Goal: Check status: Check status

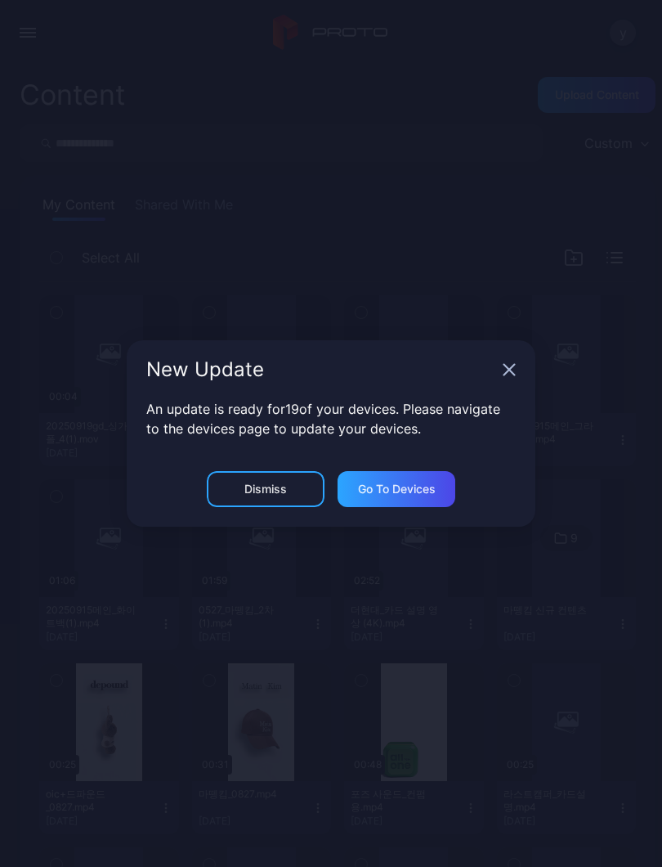
click at [509, 361] on div "New Update" at bounding box center [331, 369] width 409 height 59
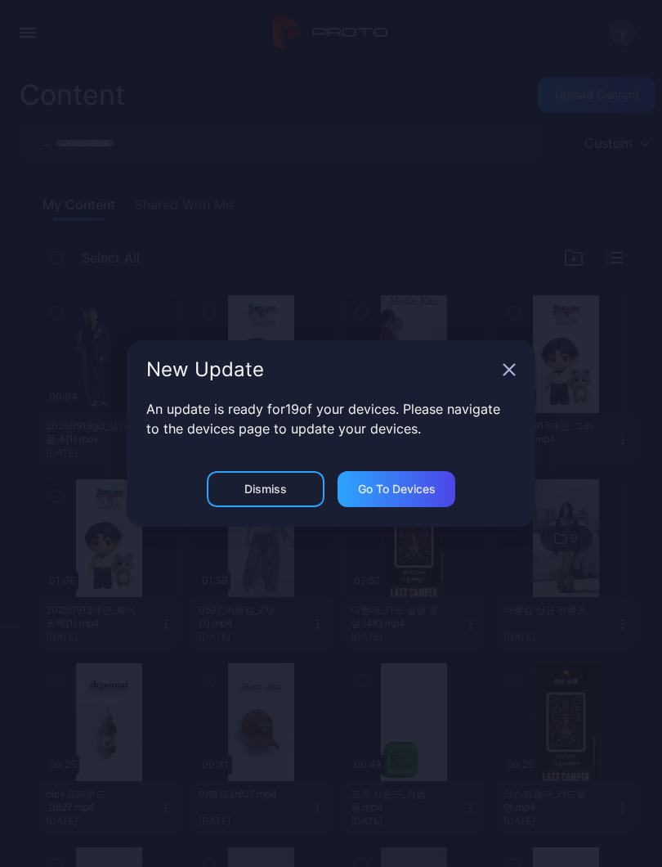
click at [505, 373] on icon "button" at bounding box center [509, 369] width 13 height 13
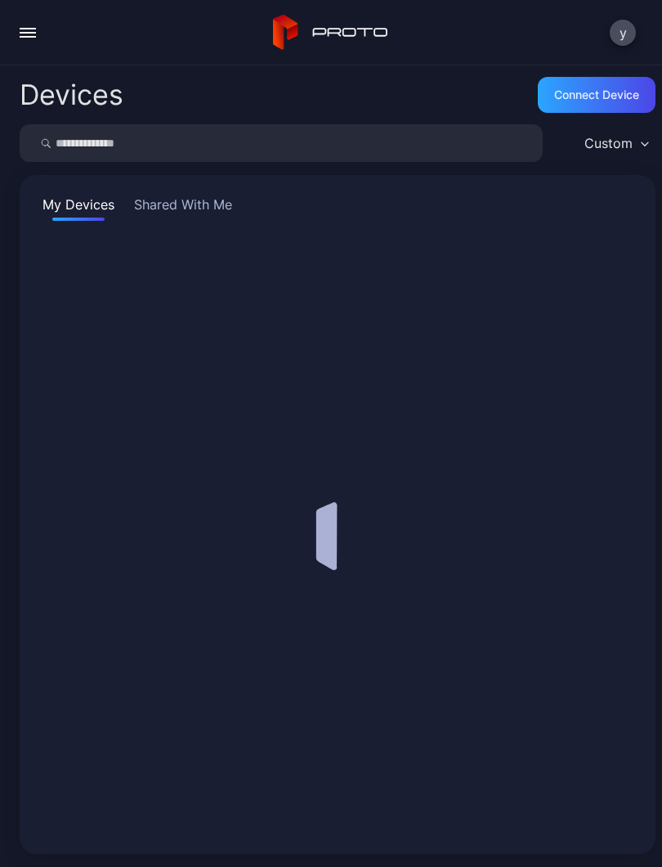
click at [41, 43] on button "button" at bounding box center [27, 32] width 33 height 33
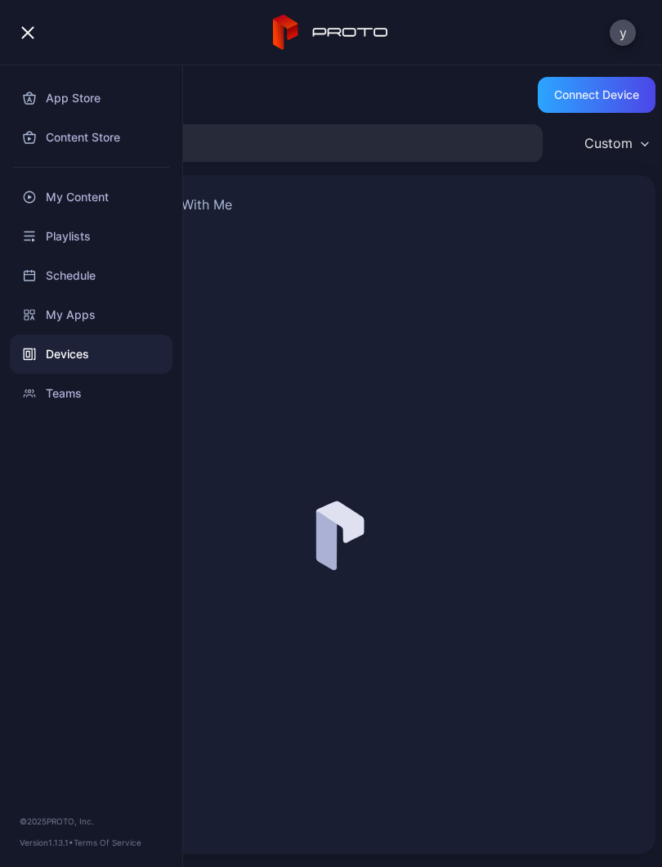
click at [47, 48] on div "y" at bounding box center [331, 32] width 662 height 65
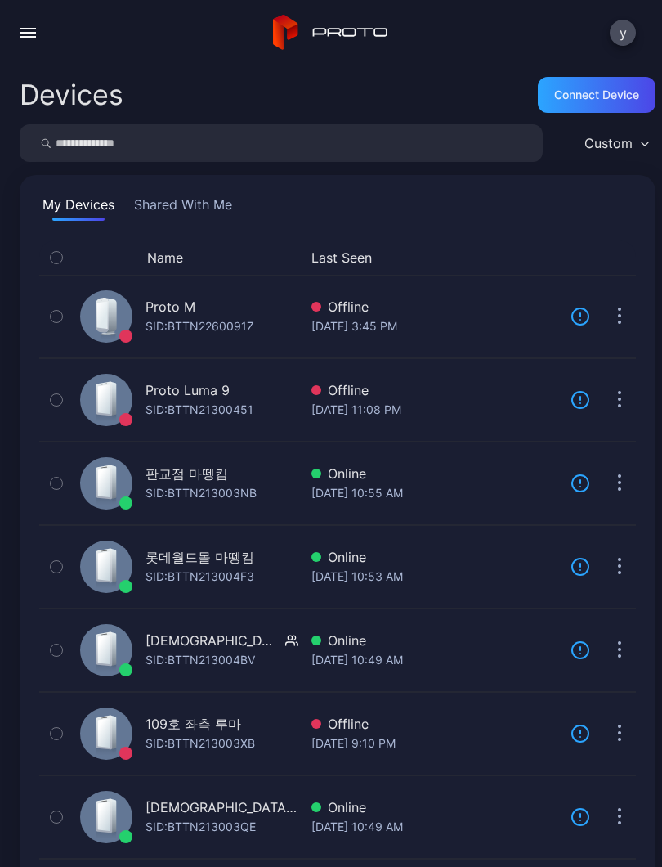
click at [34, 37] on div "button" at bounding box center [28, 37] width 16 height 2
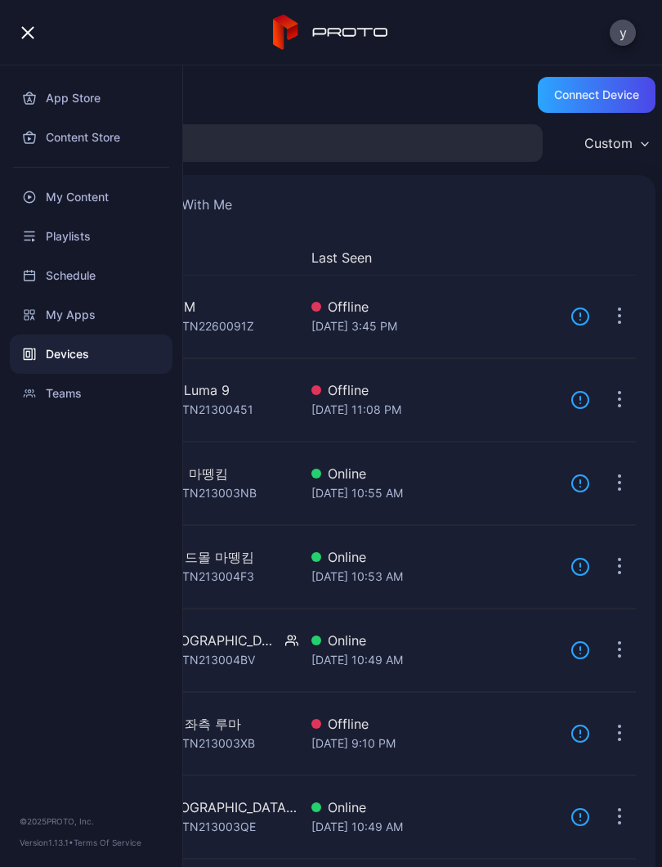
click at [128, 357] on div "Devices" at bounding box center [91, 353] width 163 height 39
click at [401, 125] on input "search" at bounding box center [281, 143] width 523 height 38
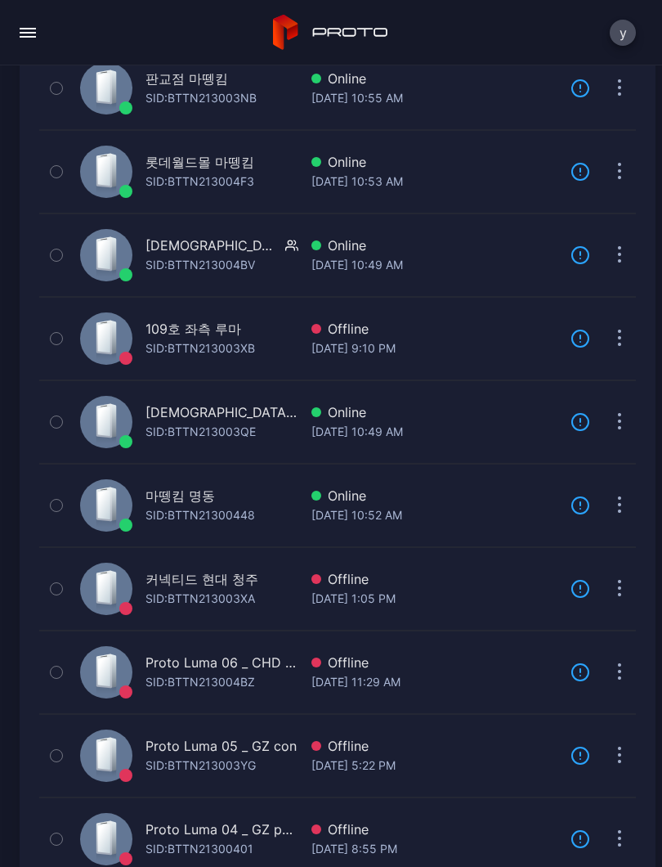
scroll to position [420, 0]
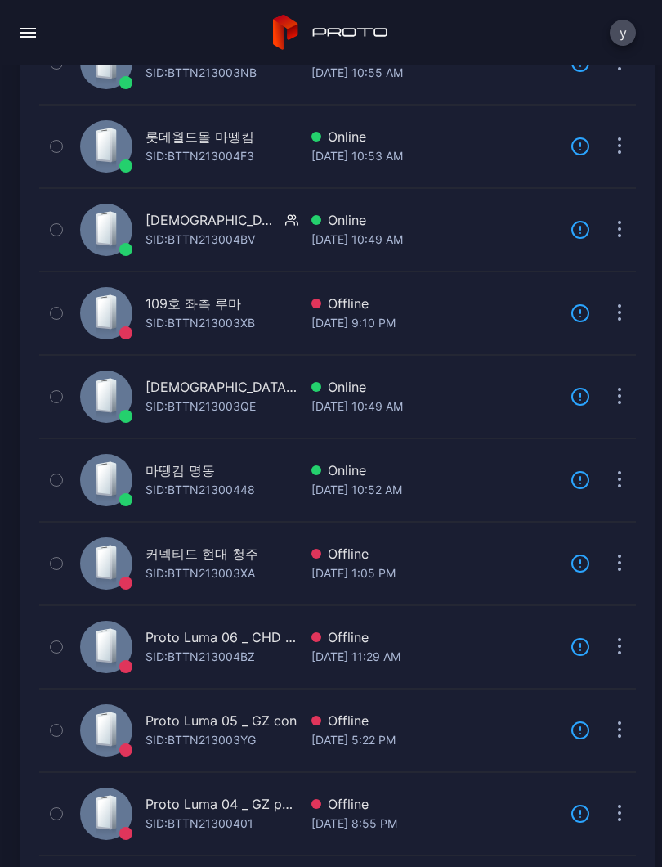
click at [349, 469] on div "Online" at bounding box center [435, 470] width 246 height 20
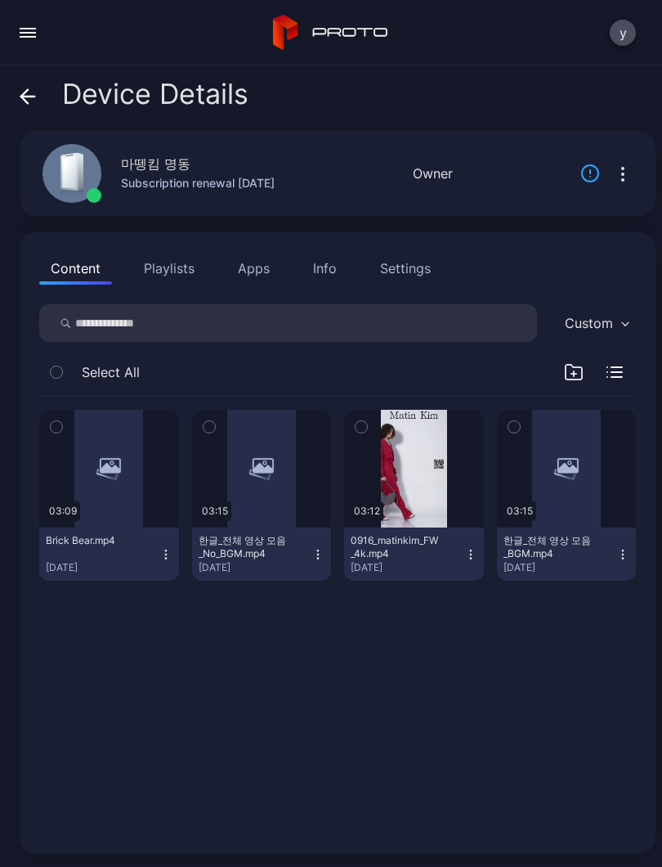
click at [0, 0] on div "button" at bounding box center [0, 0] width 0 height 0
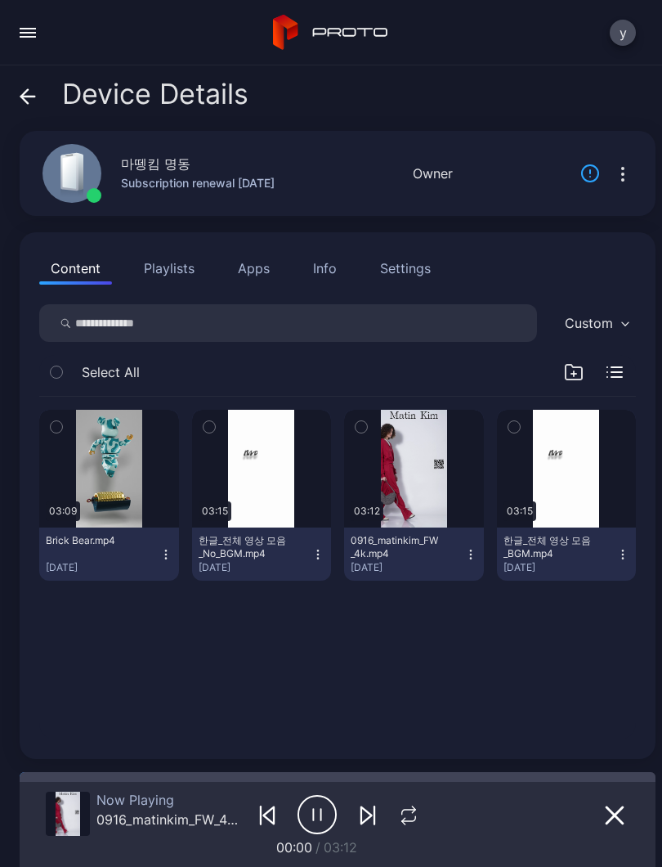
click at [398, 822] on icon "button" at bounding box center [408, 816] width 21 height 20
click at [406, 810] on icon "button" at bounding box center [408, 816] width 27 height 20
